Goal: Find contact information: Find contact information

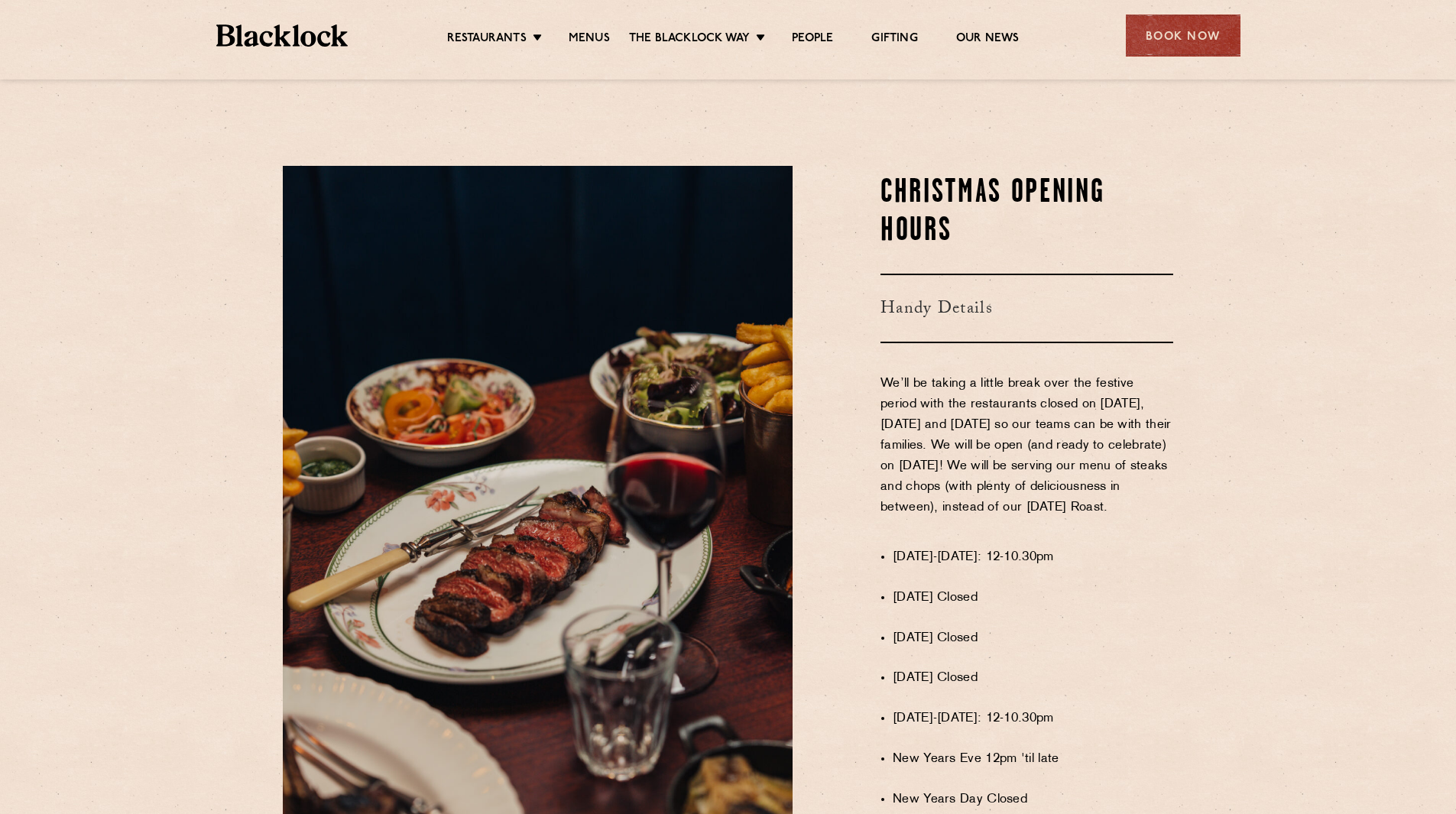
scroll to position [1140, 0]
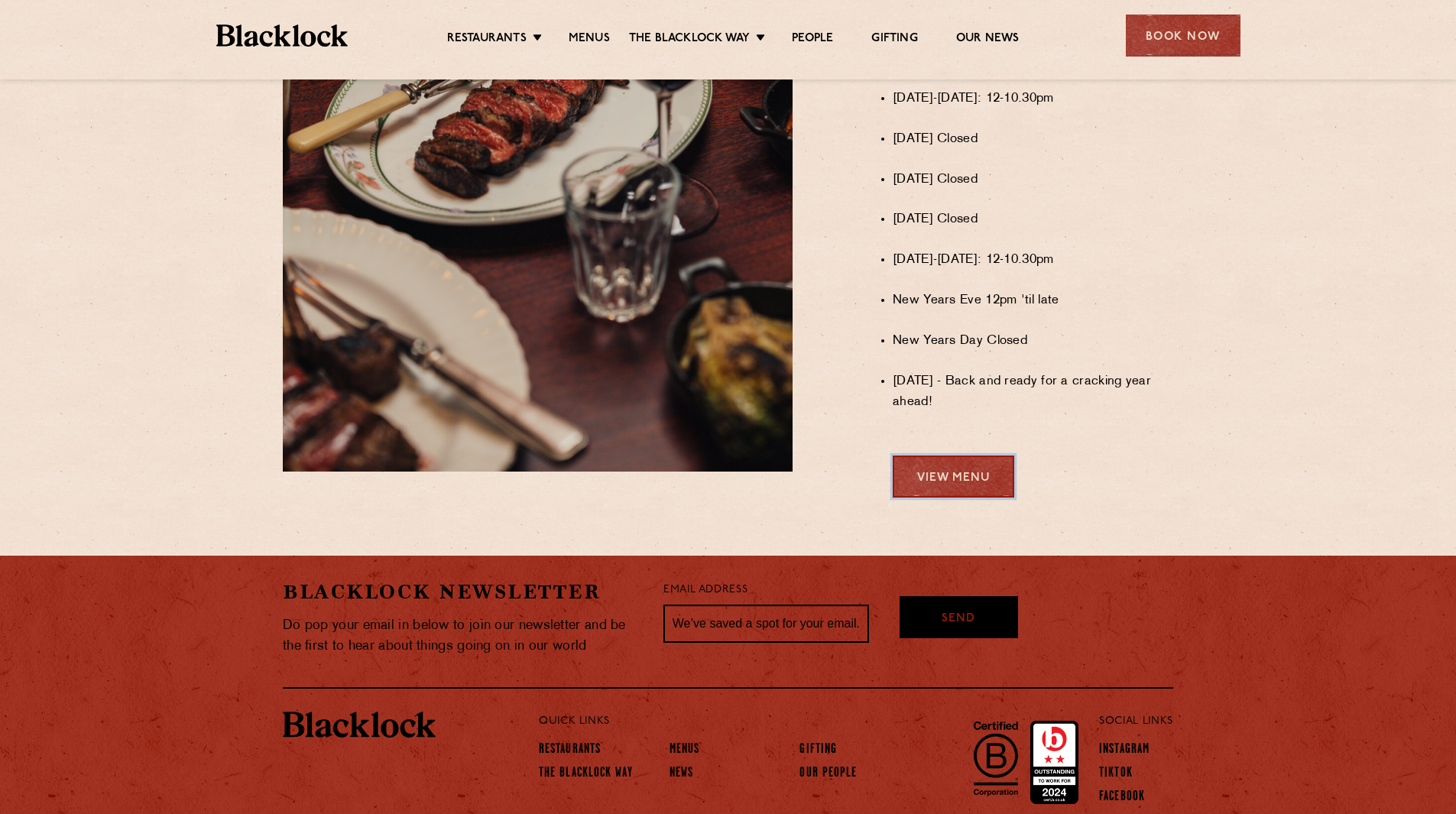
click at [966, 473] on link "View Menu" at bounding box center [953, 477] width 121 height 42
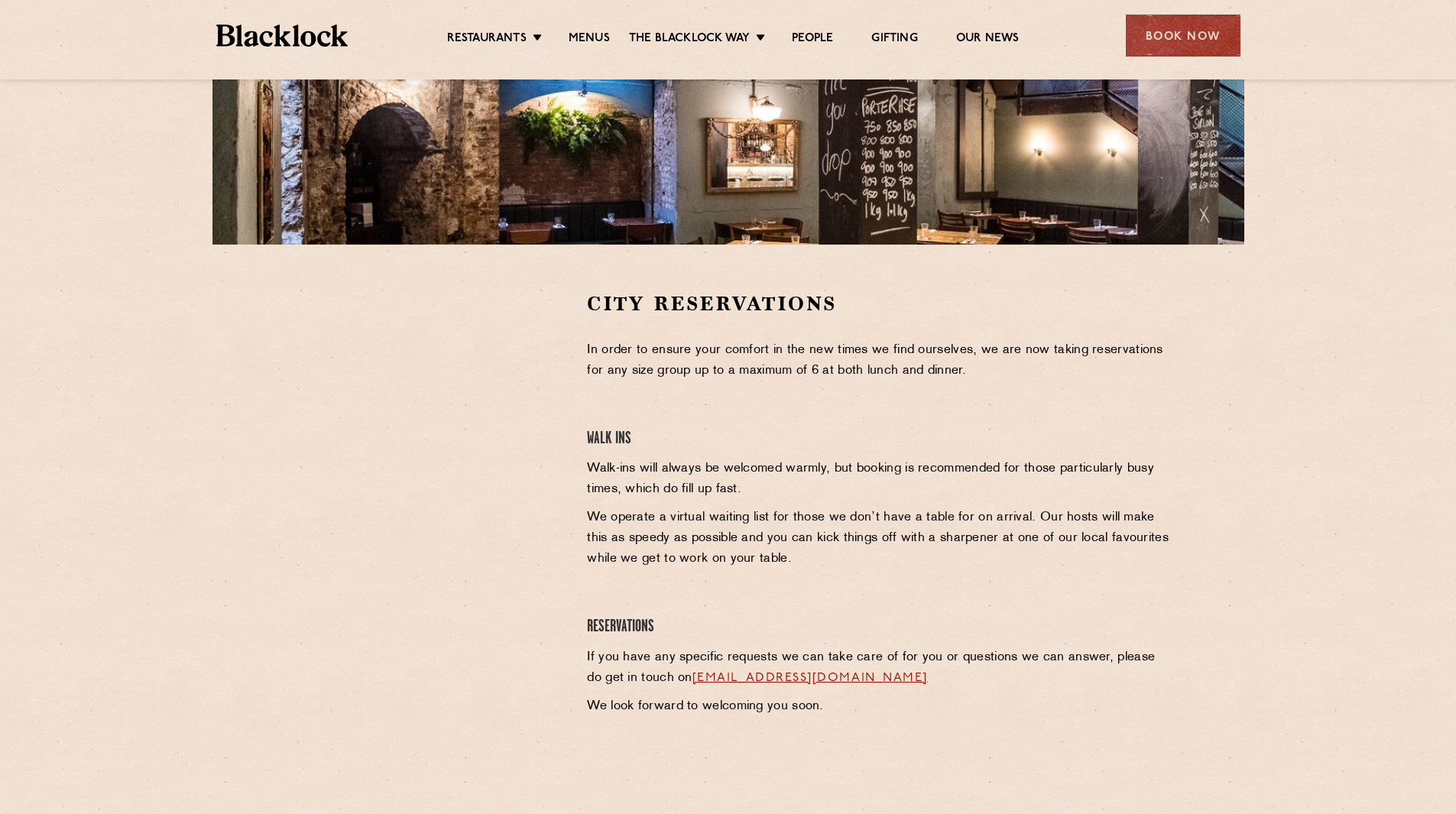
scroll to position [458, 0]
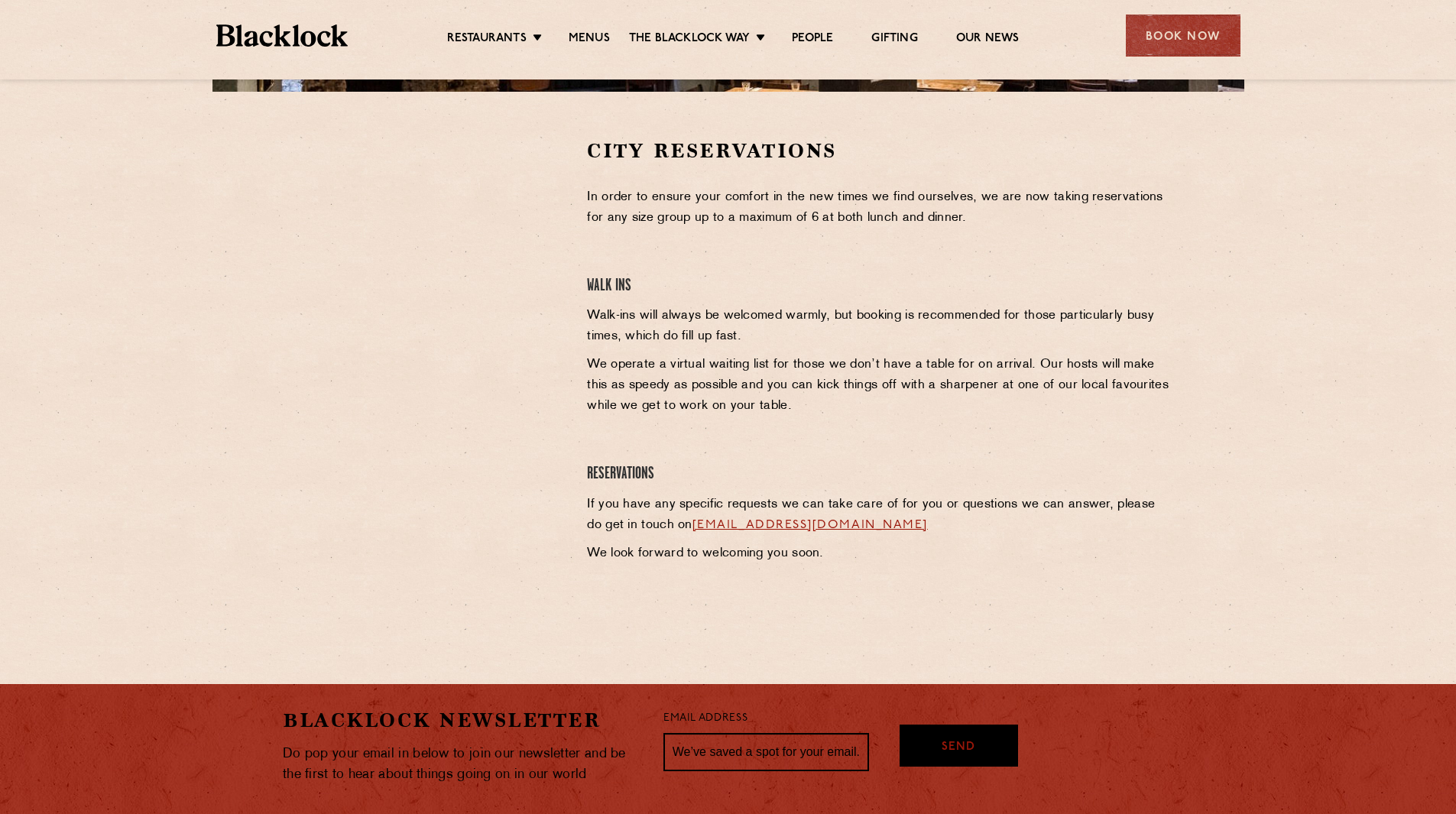
drag, startPoint x: 938, startPoint y: 526, endPoint x: 678, endPoint y: 531, distance: 260.0
click at [678, 531] on p "If you have any specific requests we can take care of for you or questions we c…" at bounding box center [880, 515] width 586 height 41
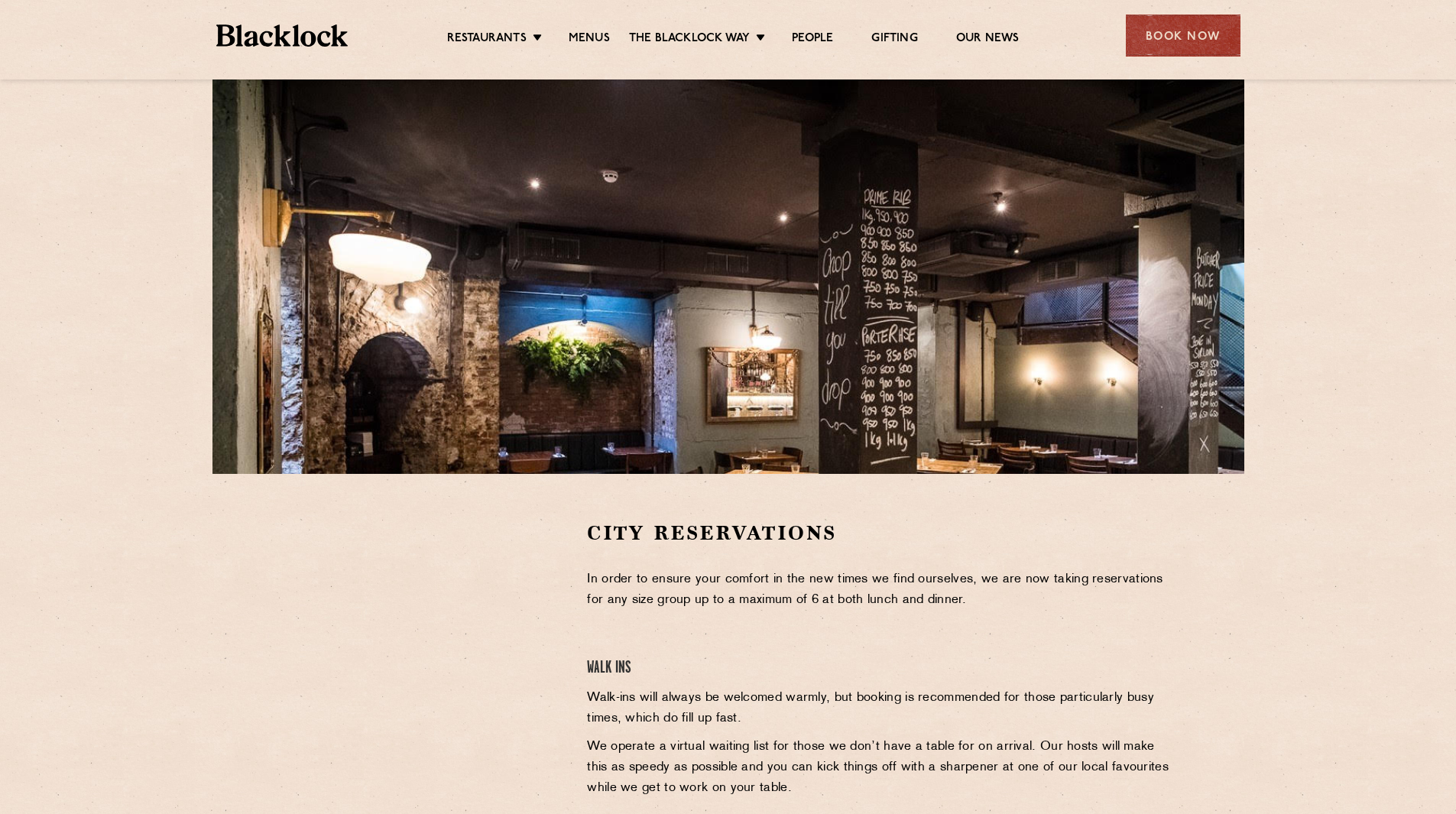
scroll to position [230, 0]
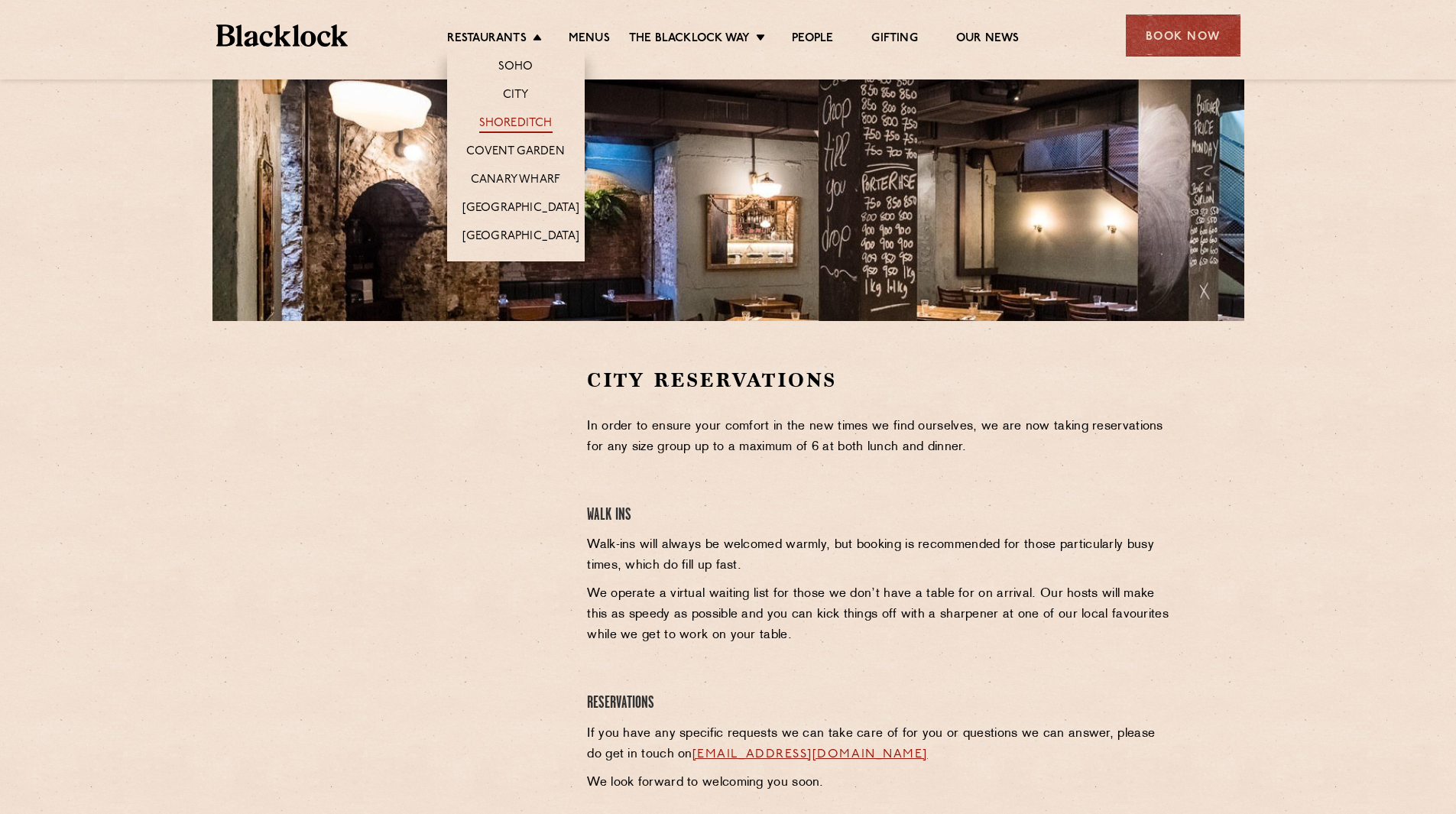
click at [511, 119] on link "Shoreditch" at bounding box center [516, 124] width 73 height 17
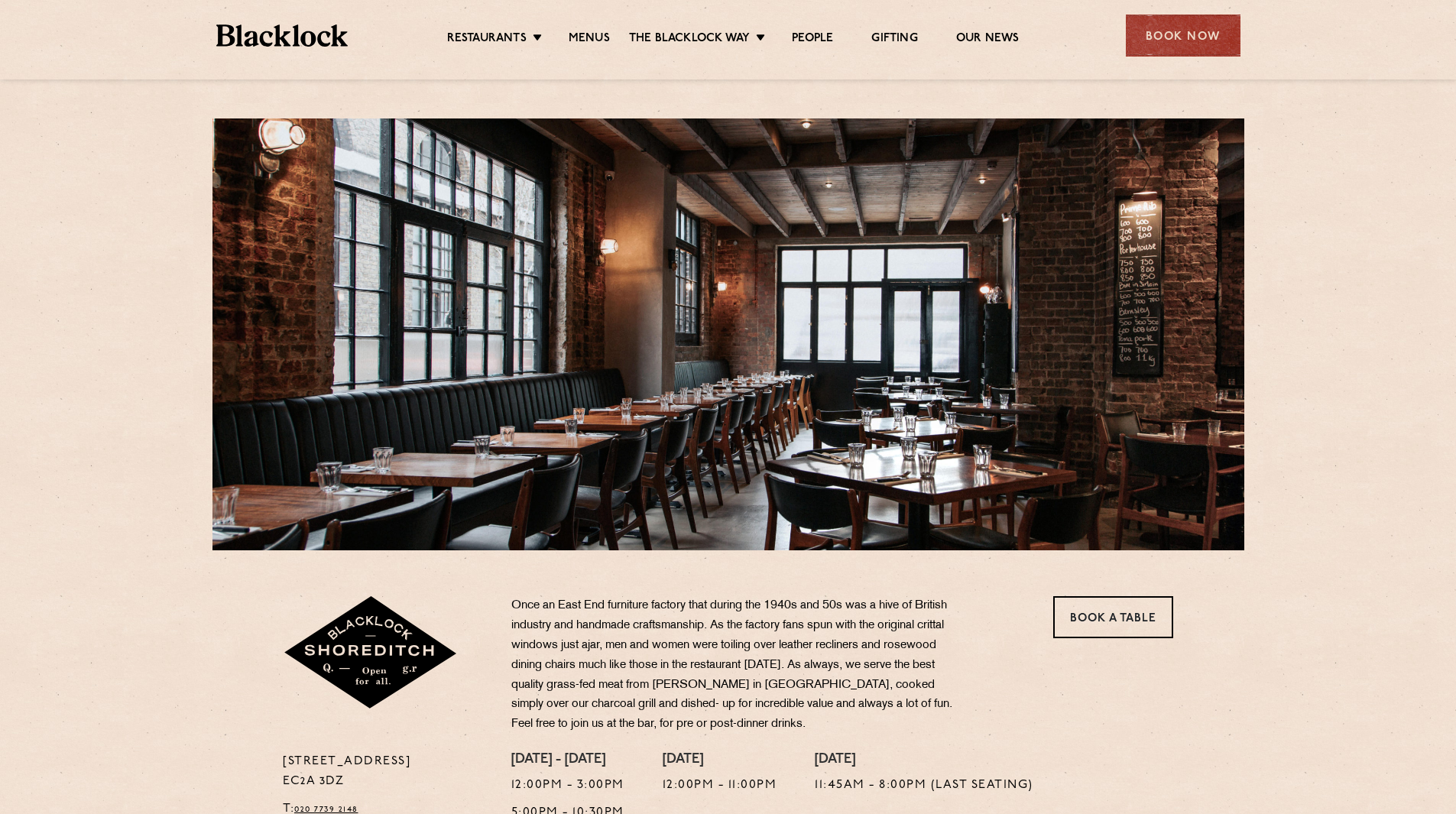
scroll to position [230, 0]
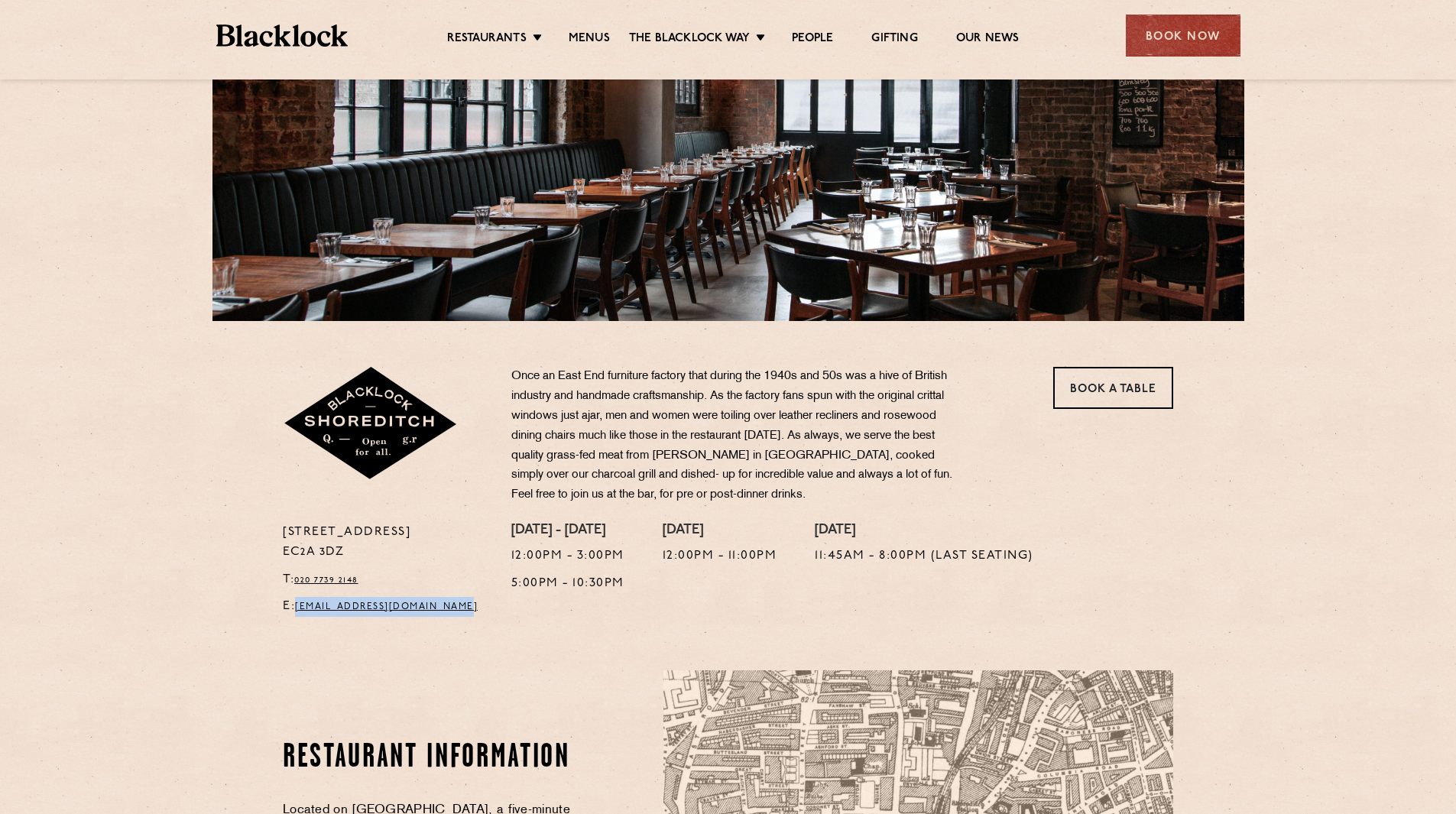
drag, startPoint x: 472, startPoint y: 600, endPoint x: 297, endPoint y: 604, distance: 175.0
click at [297, 604] on p "E: shoreditch@theblacklock.com" at bounding box center [385, 607] width 205 height 20
